Goal: Information Seeking & Learning: Learn about a topic

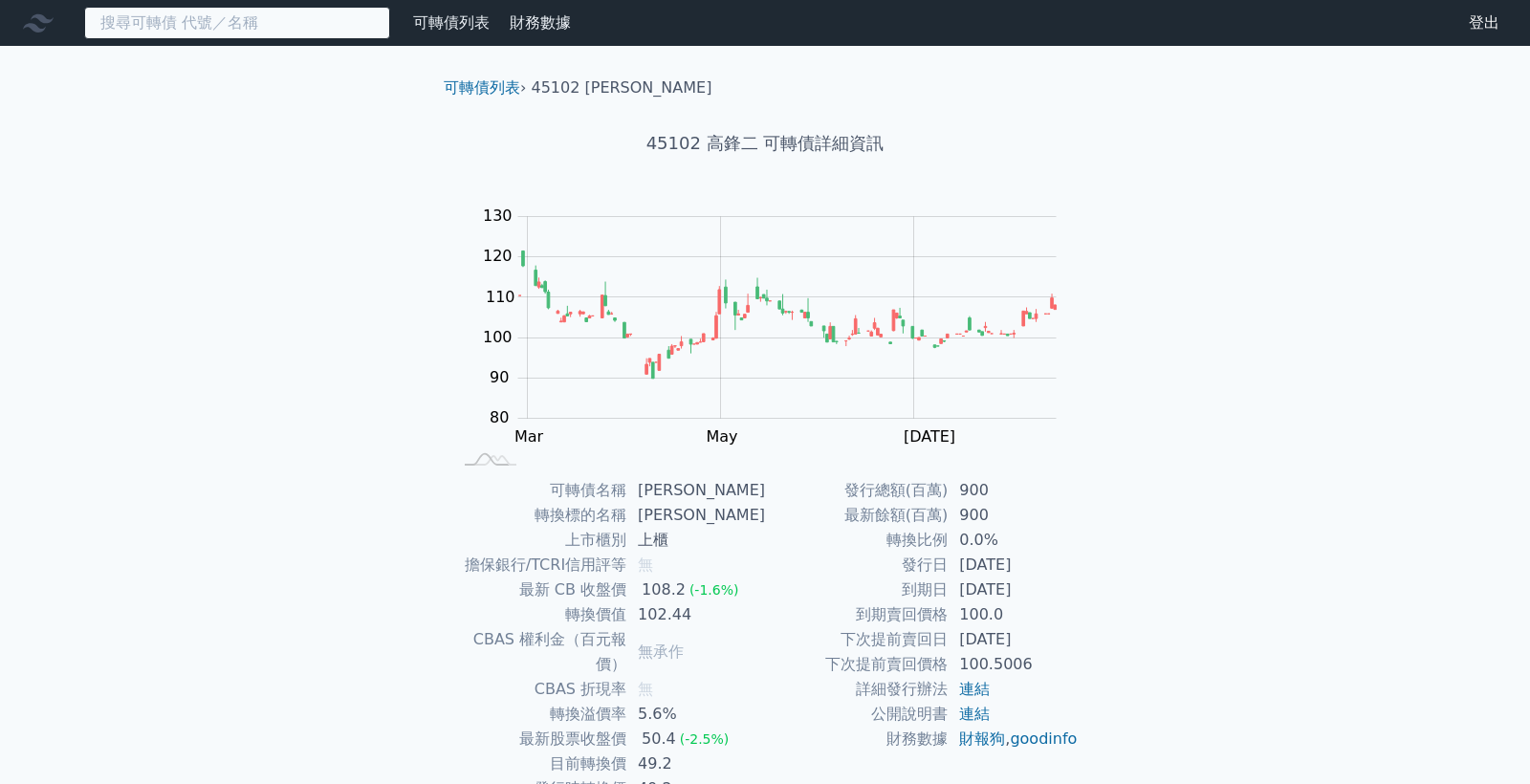
click at [187, 22] on input at bounding box center [237, 22] width 306 height 32
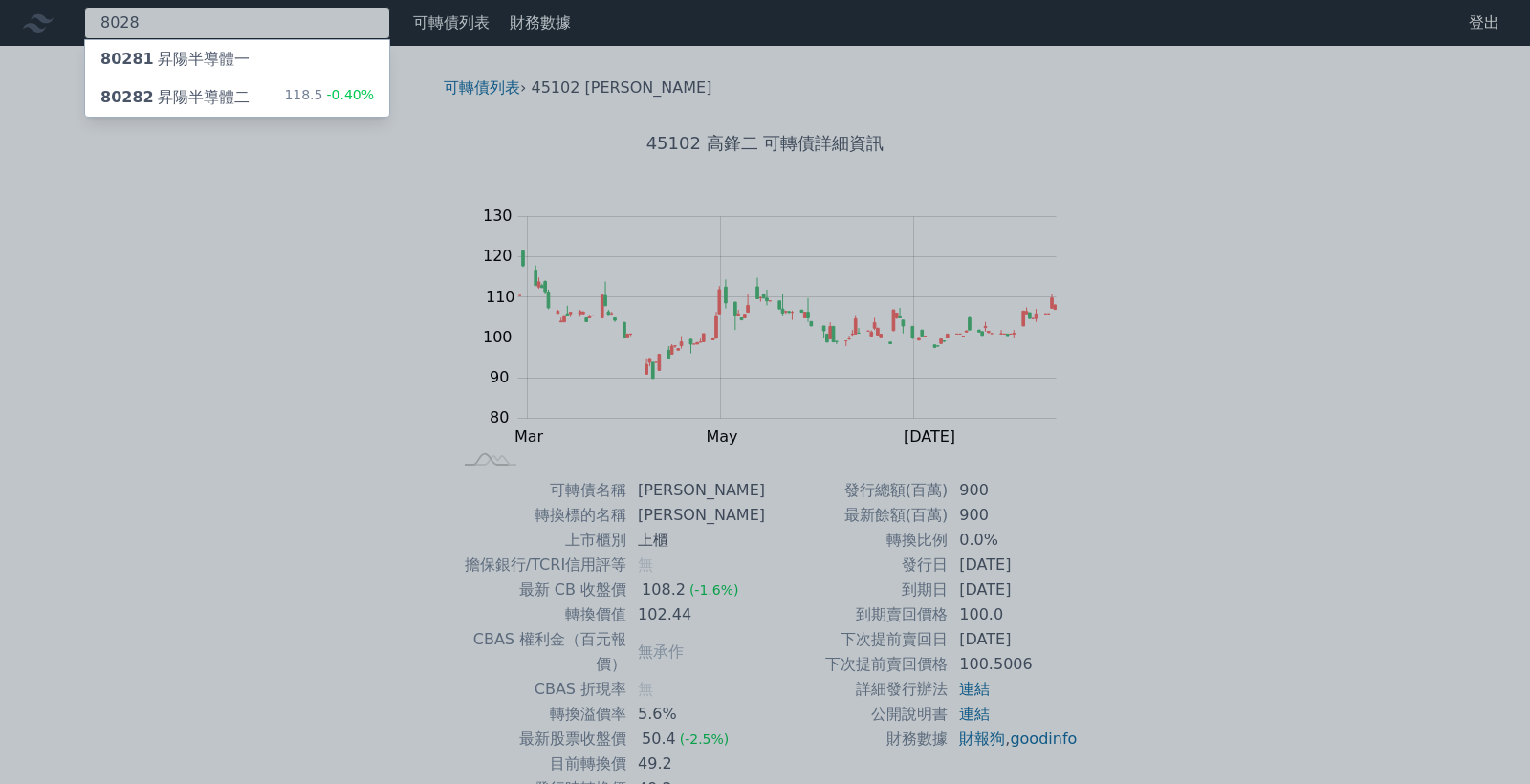
type input "8028"
click at [198, 99] on div "80282 昇陽半導體二" at bounding box center [175, 98] width 149 height 23
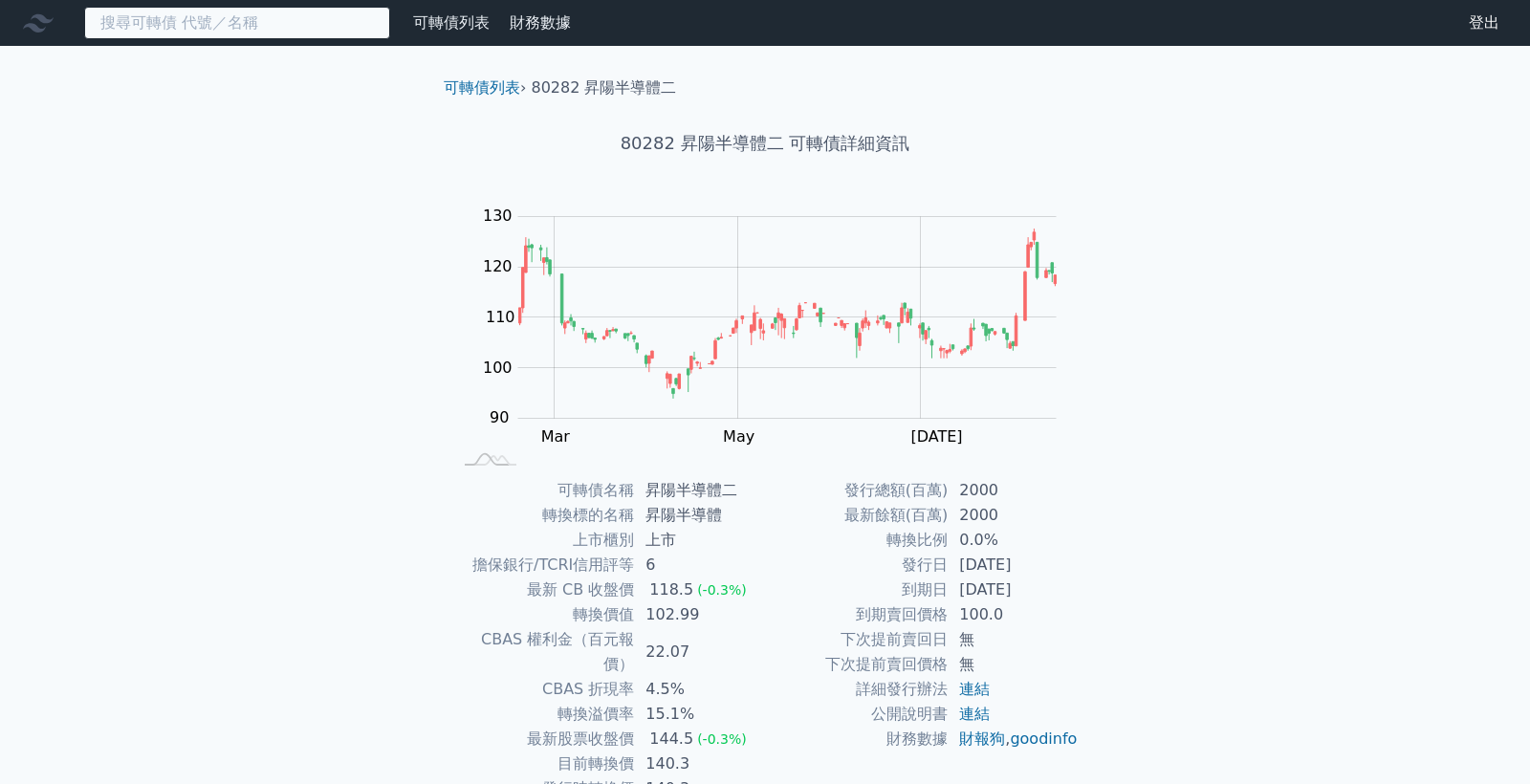
click at [179, 26] on input at bounding box center [237, 22] width 306 height 32
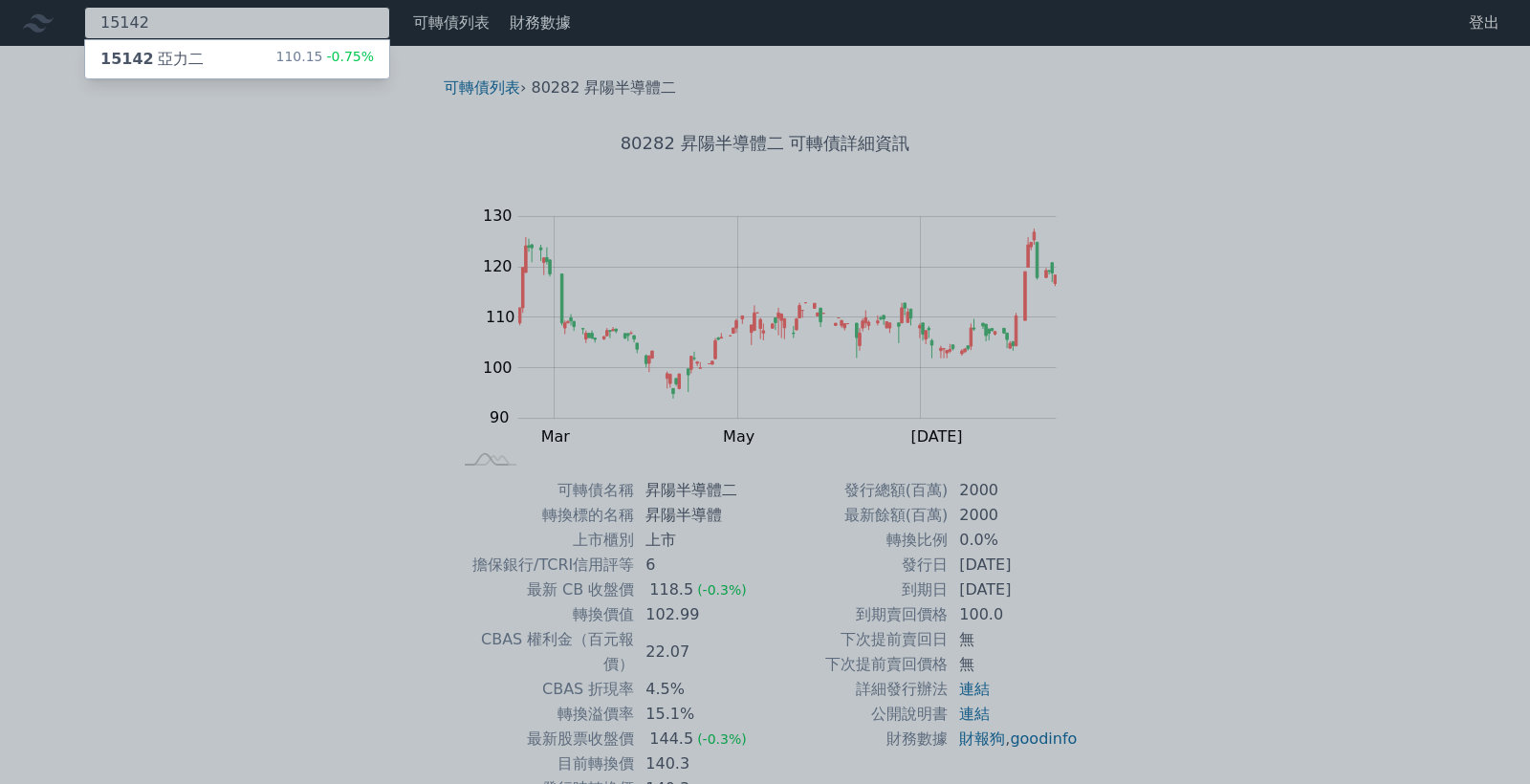
type input "15142"
click at [142, 60] on span "15142" at bounding box center [127, 59] width 54 height 19
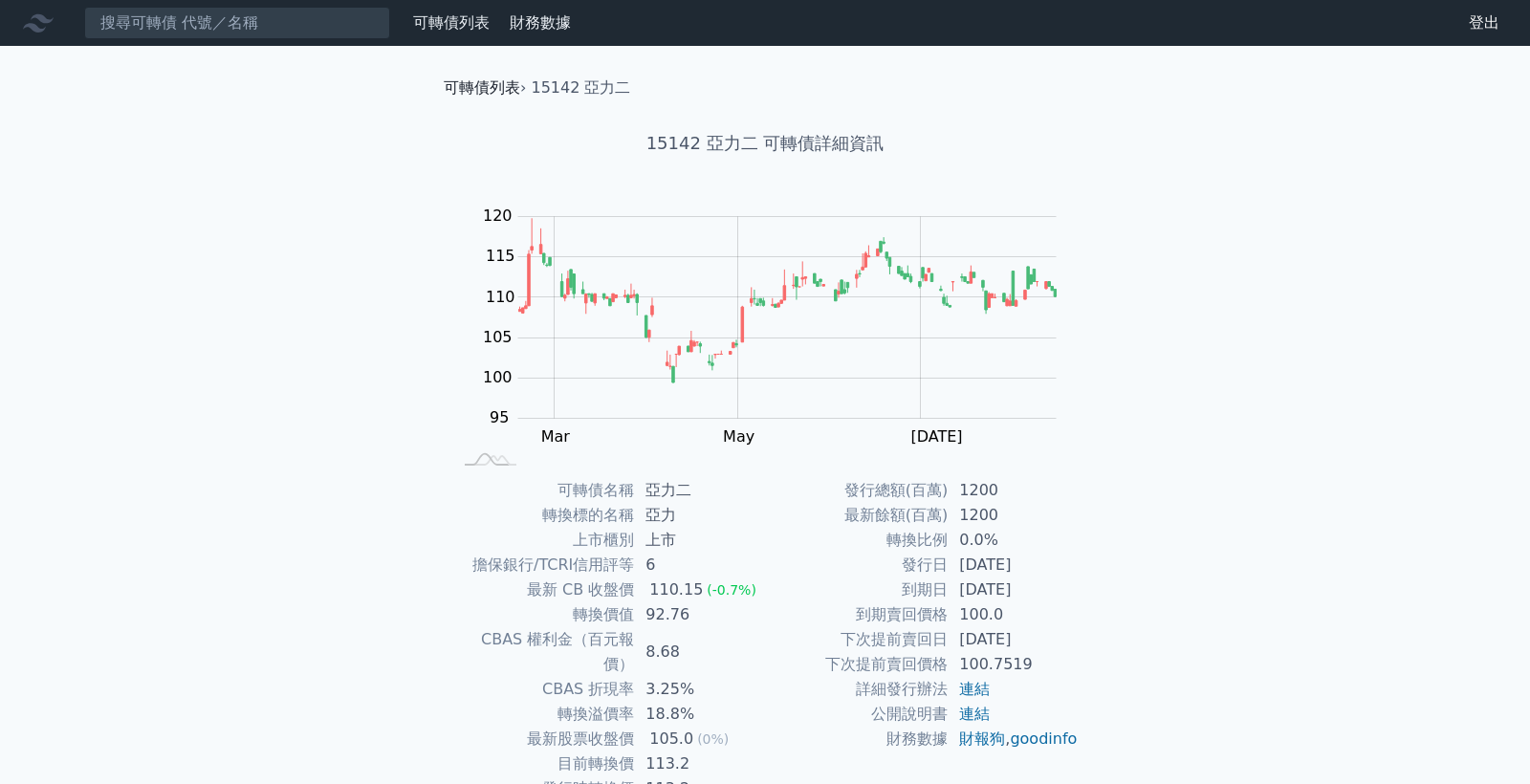
click at [463, 85] on link "可轉債列表" at bounding box center [482, 87] width 76 height 19
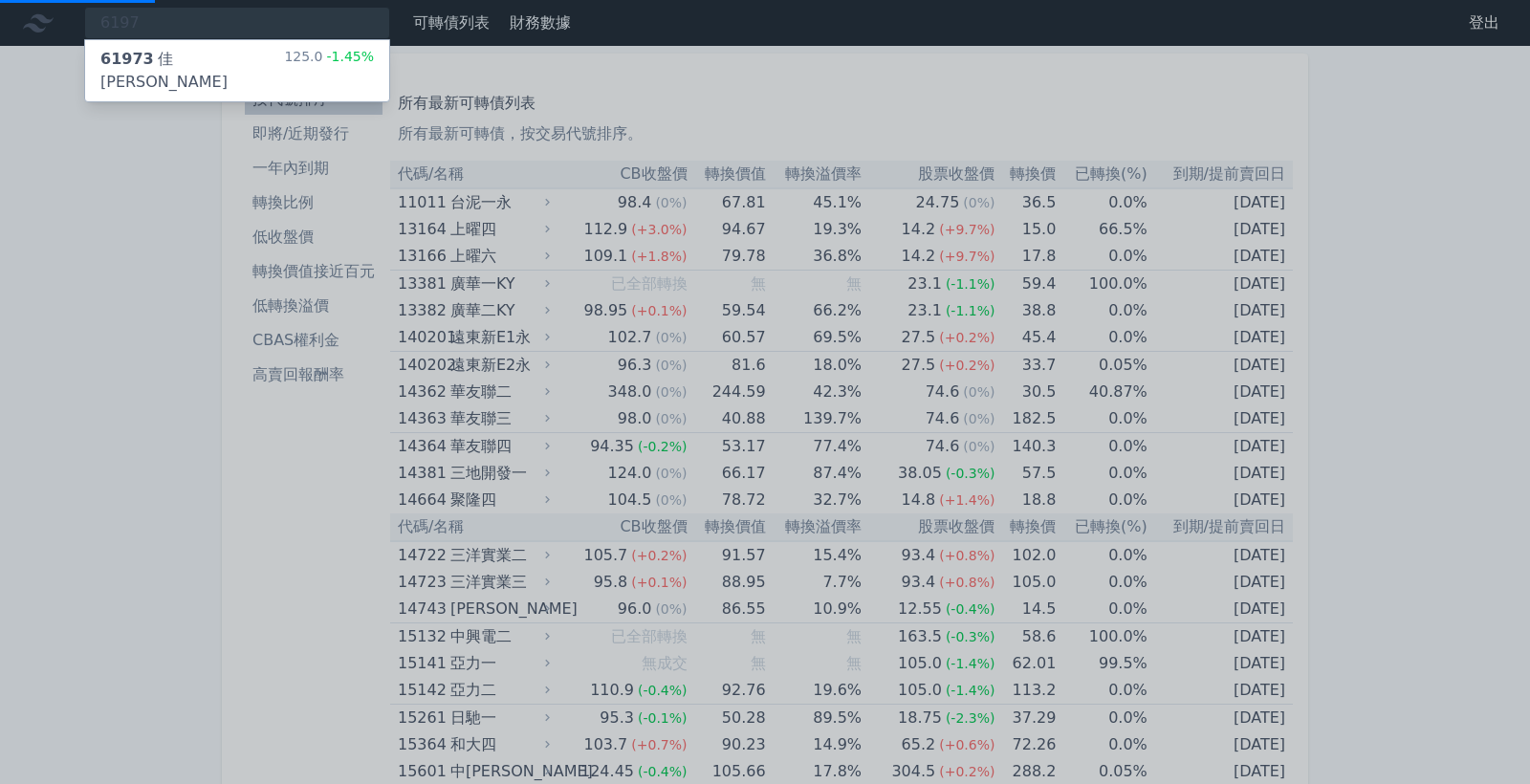
click at [710, 443] on div at bounding box center [765, 392] width 1530 height 784
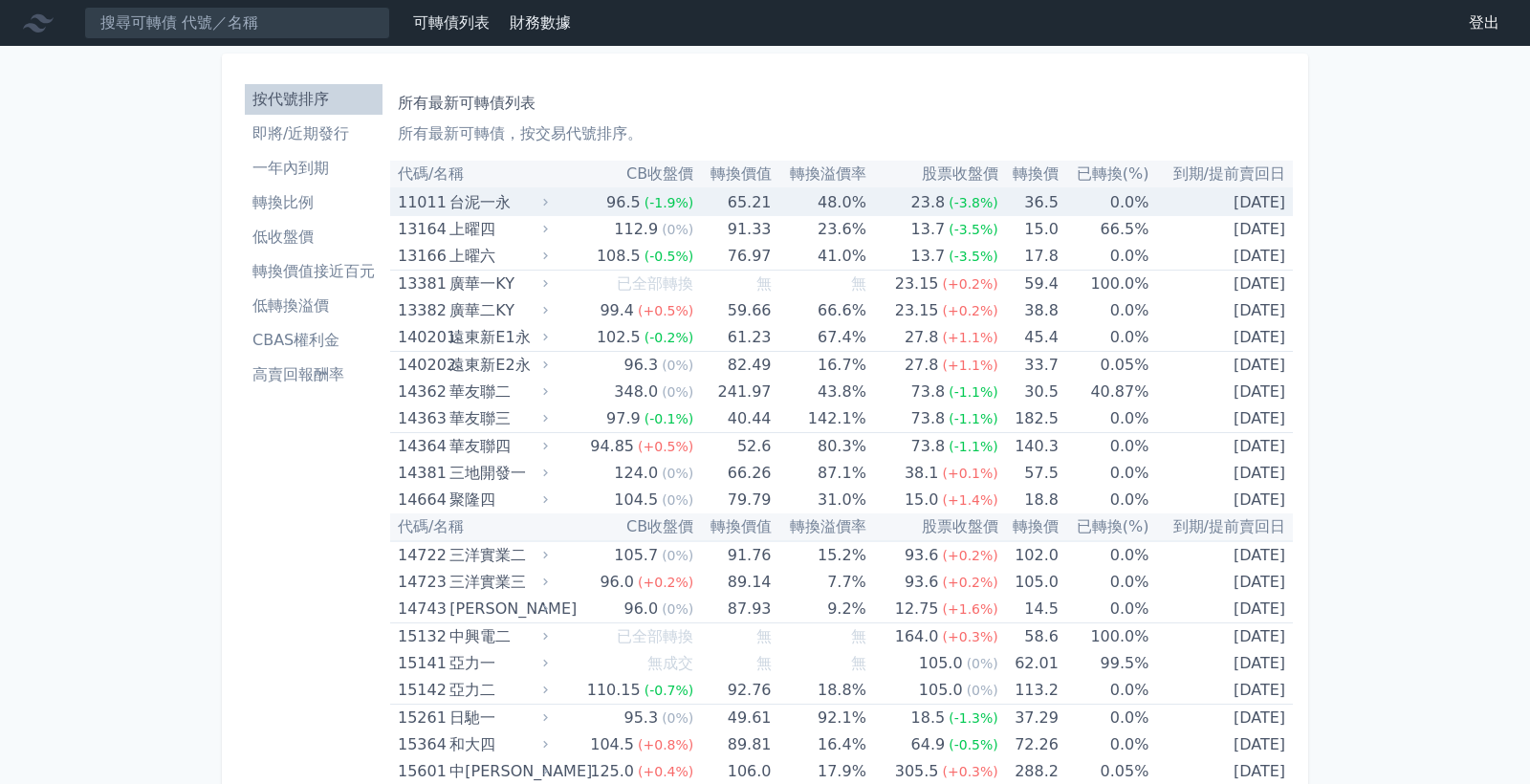
click at [816, 200] on td "48.0%" at bounding box center [818, 202] width 95 height 27
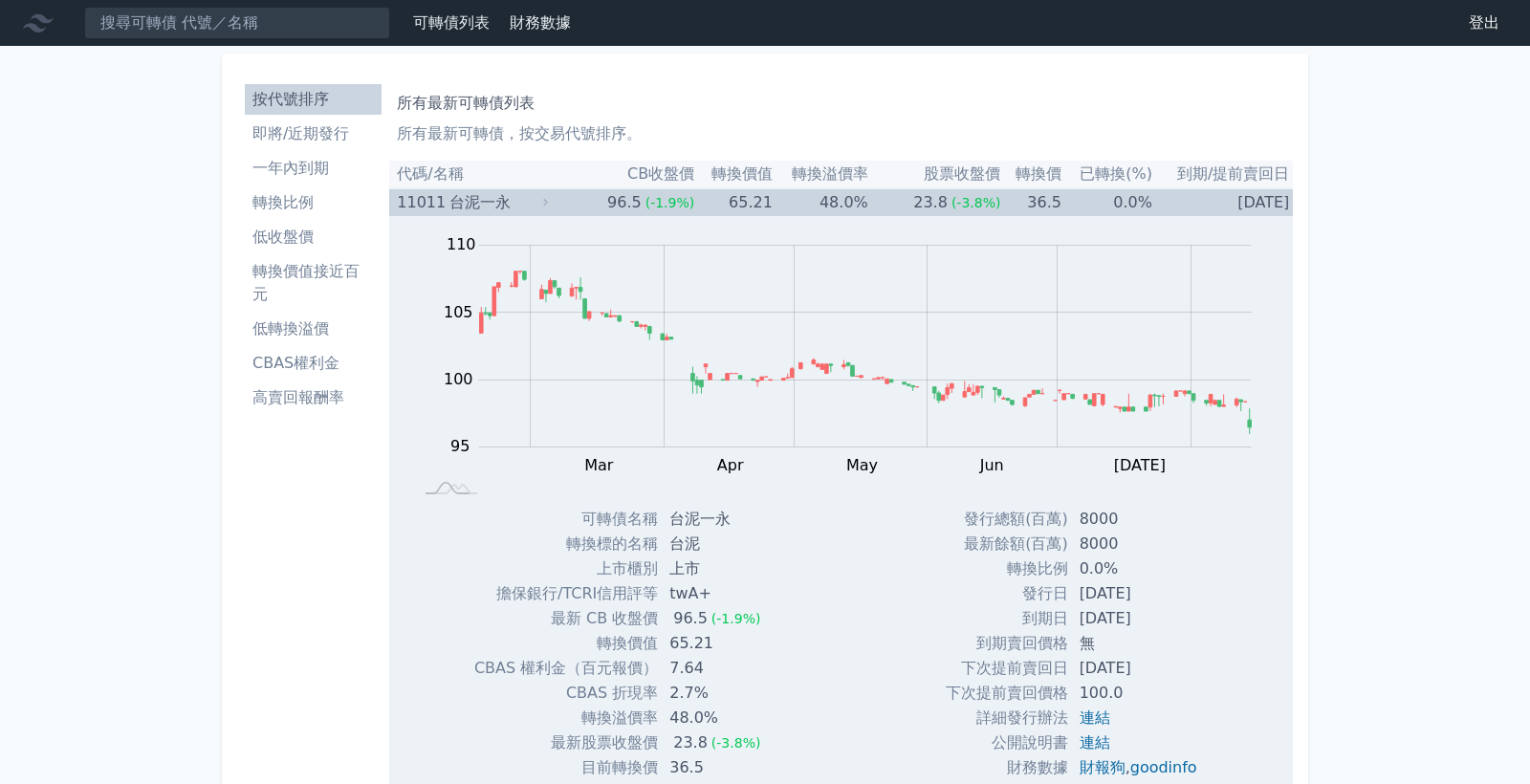
click at [455, 202] on div "台泥一永" at bounding box center [496, 202] width 95 height 26
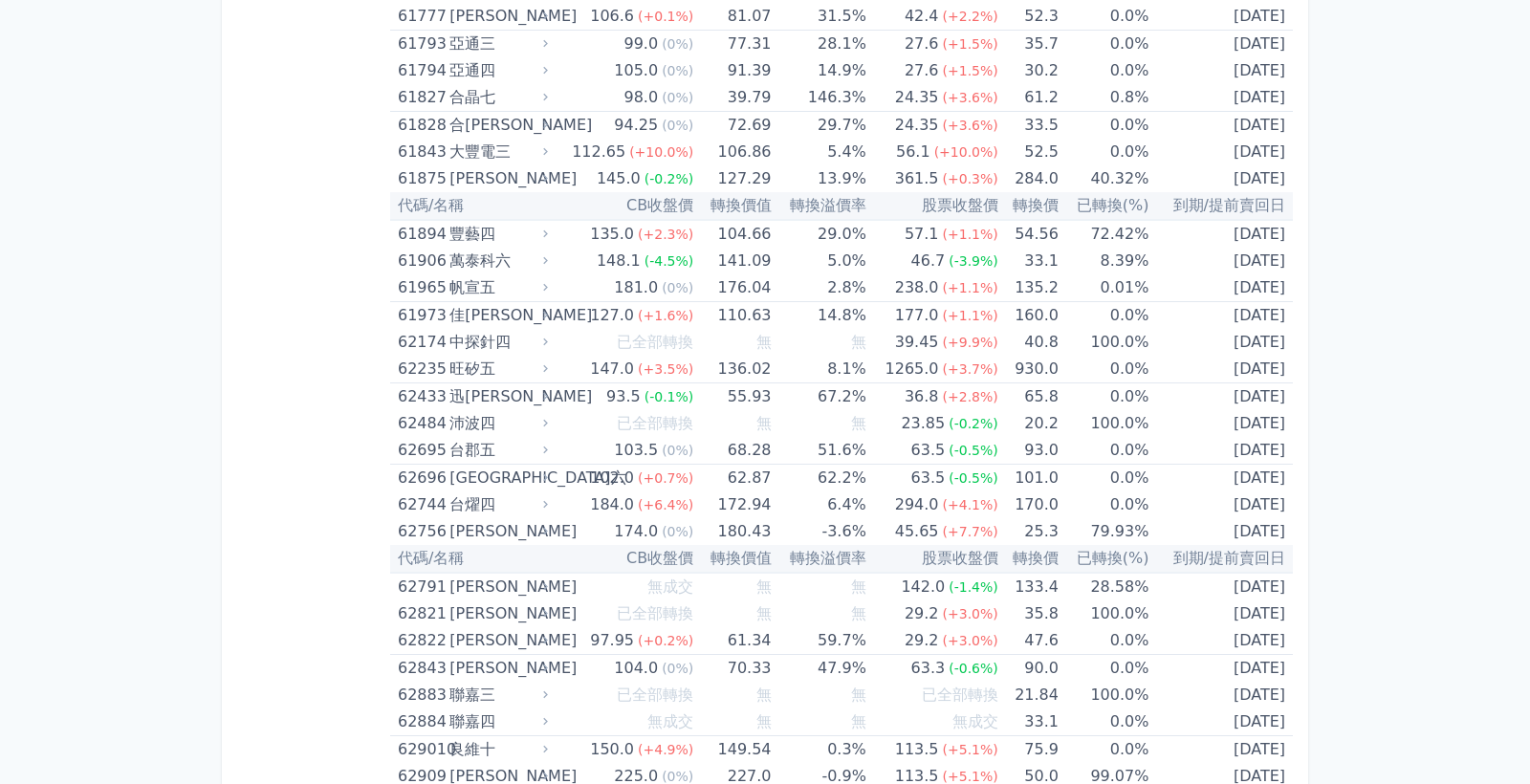
scroll to position [7736, 0]
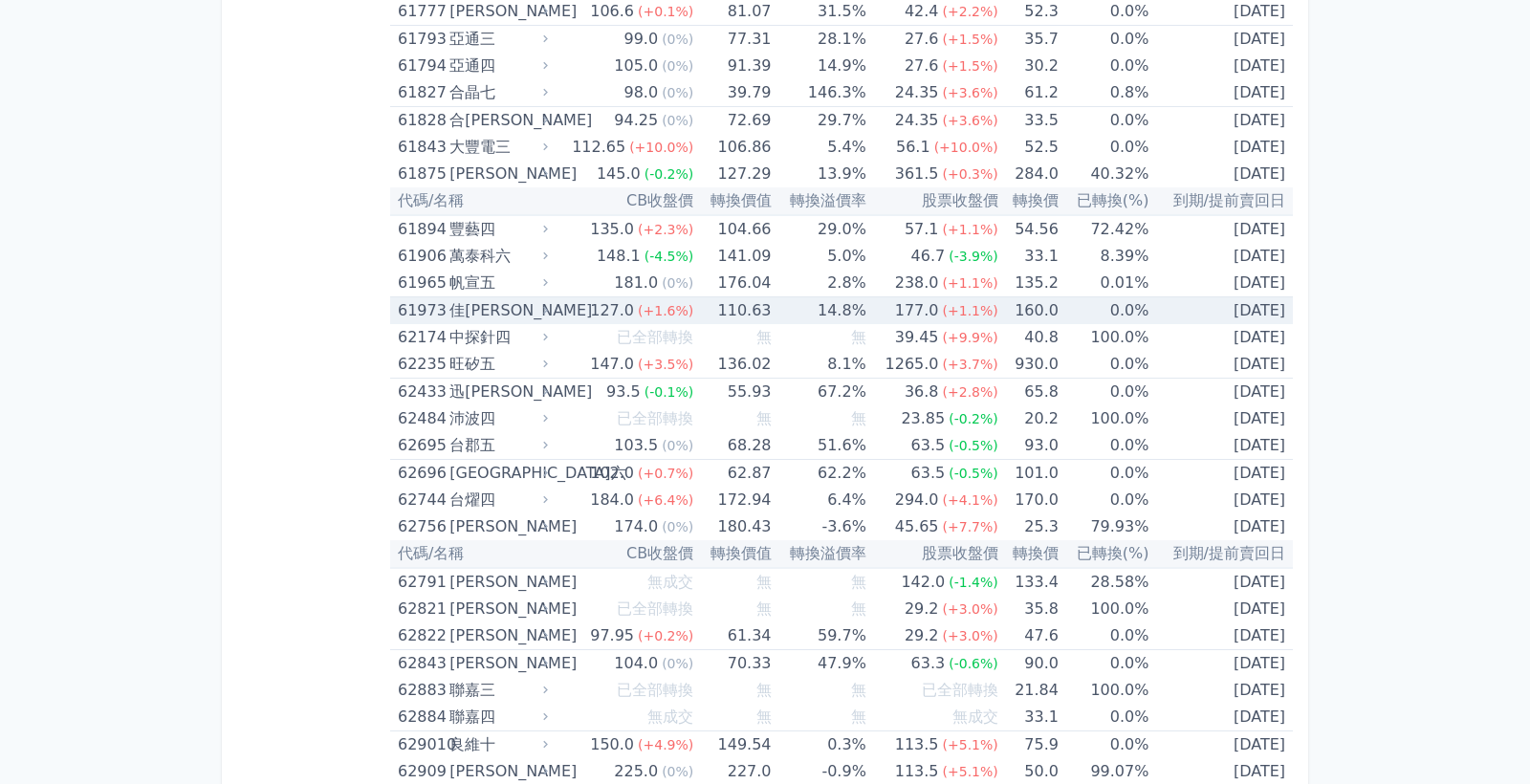
click at [647, 305] on span "(+1.6%)" at bounding box center [665, 311] width 56 height 16
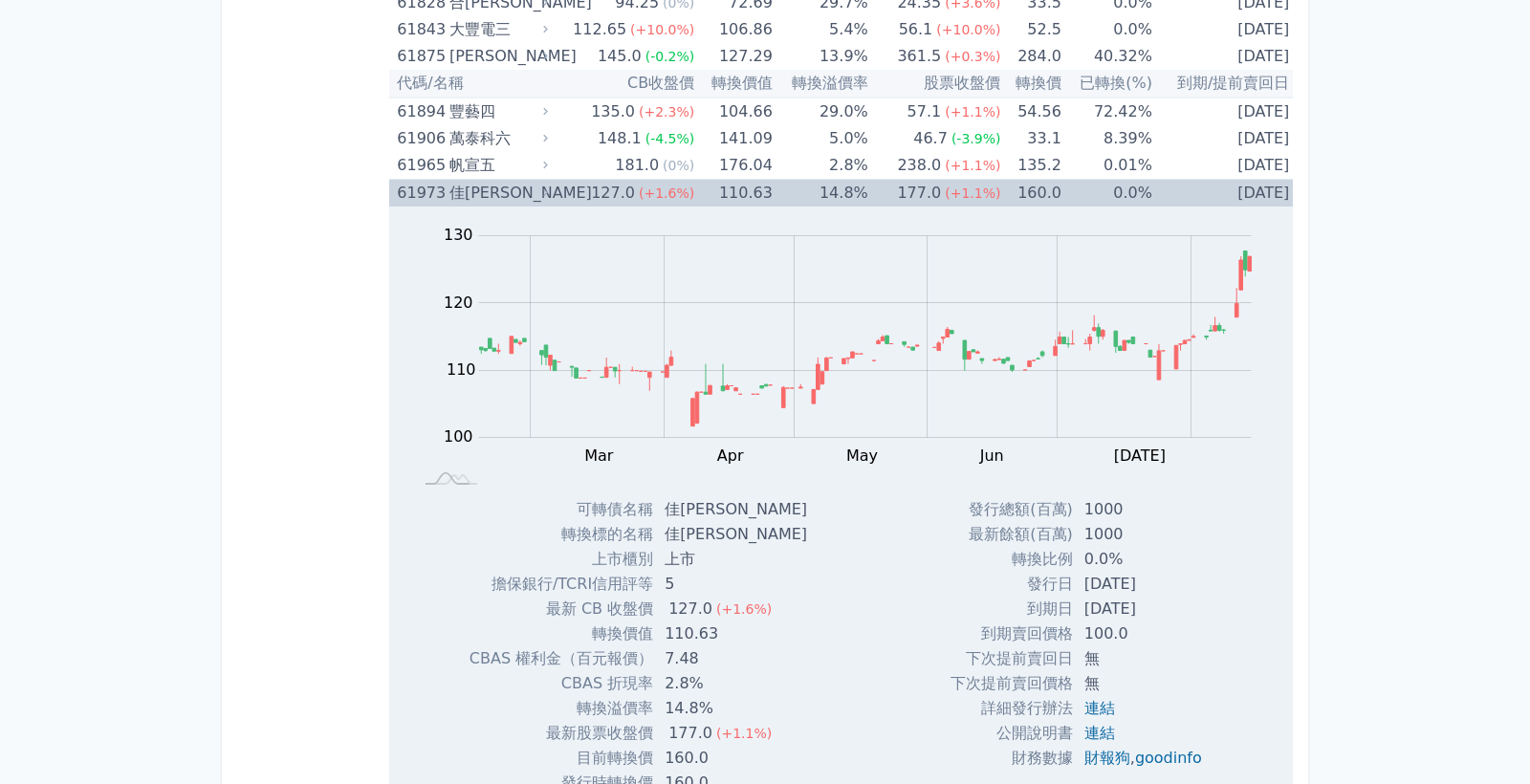
scroll to position [7852, 0]
